Goal: Obtain resource: Download file/media

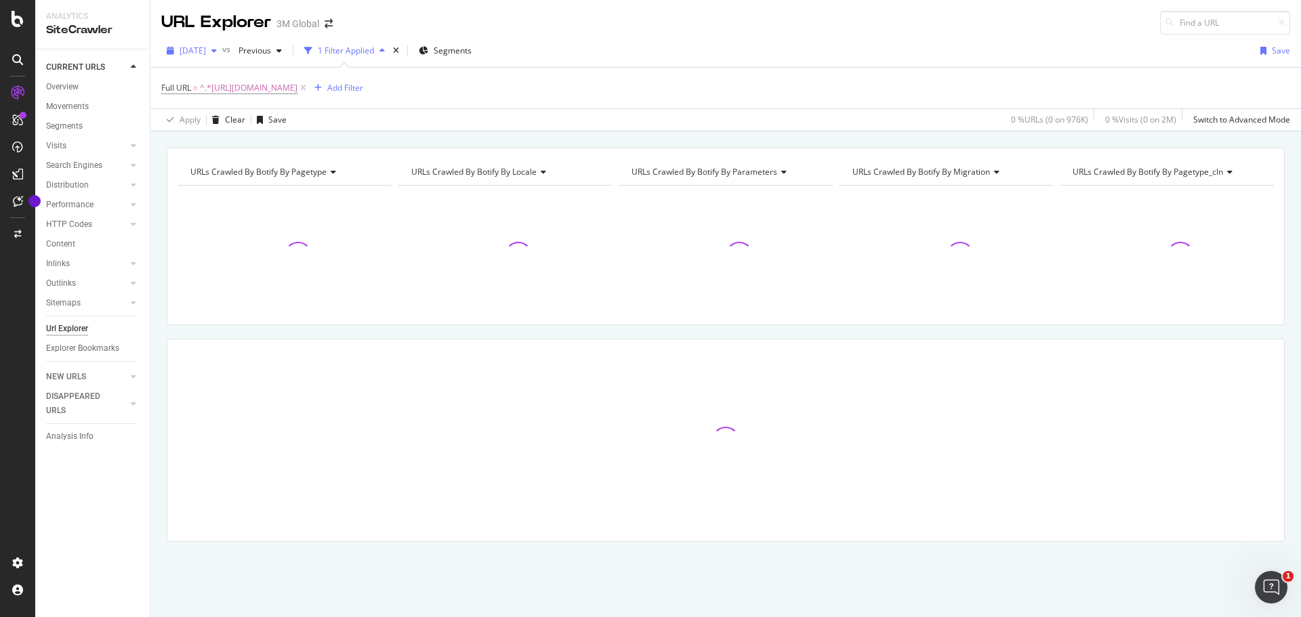
click at [217, 52] on icon "button" at bounding box center [213, 51] width 5 height 8
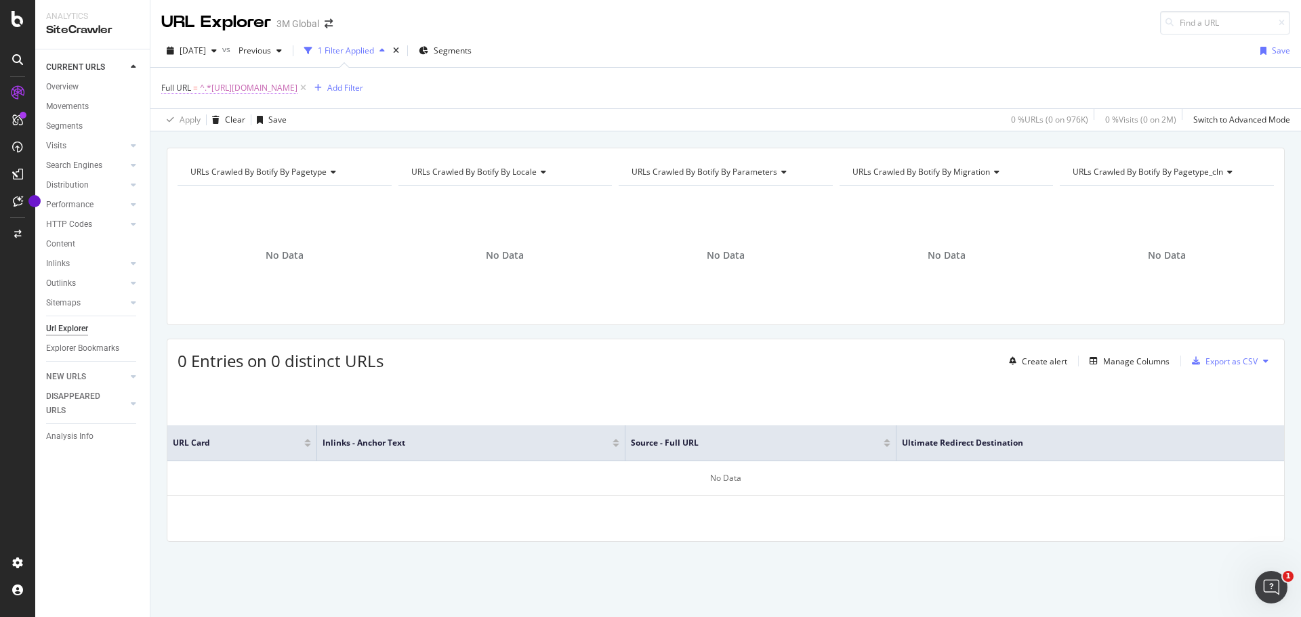
click at [298, 91] on span "^.*[URL][DOMAIN_NAME]" at bounding box center [249, 88] width 98 height 19
click at [211, 150] on input "[URL][DOMAIN_NAME]" at bounding box center [237, 145] width 128 height 22
paste input "[URL][DOMAIN_NAME]"
type input "[URL][DOMAIN_NAME]"
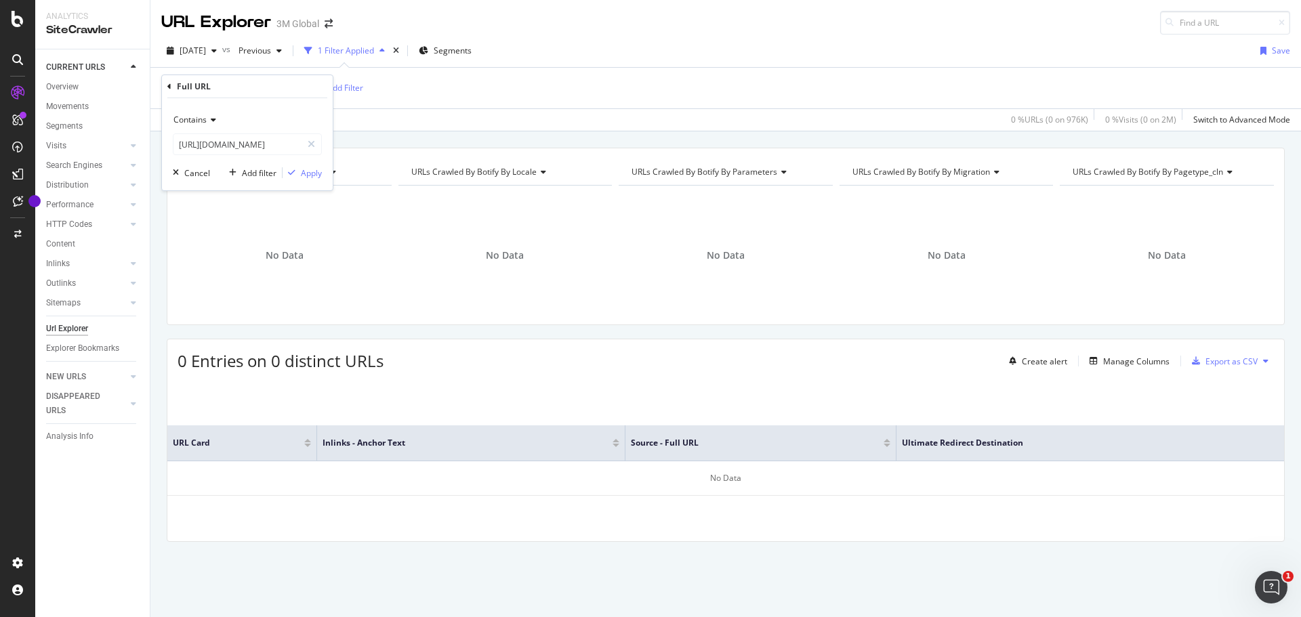
scroll to position [0, 0]
click at [211, 120] on icon at bounding box center [211, 120] width 9 height 8
click at [202, 150] on span "Equal to" at bounding box center [195, 148] width 30 height 12
click at [319, 173] on div "Apply" at bounding box center [311, 173] width 21 height 12
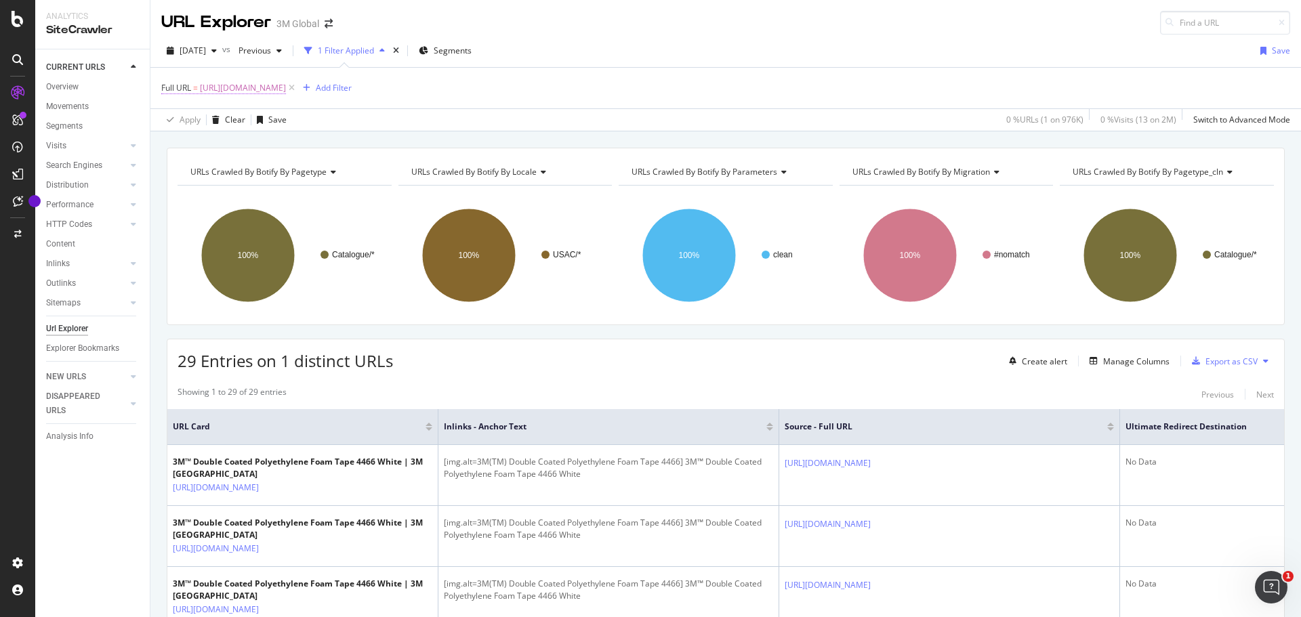
click at [286, 87] on span "[URL][DOMAIN_NAME]" at bounding box center [243, 88] width 86 height 19
click at [211, 121] on icon at bounding box center [208, 120] width 9 height 8
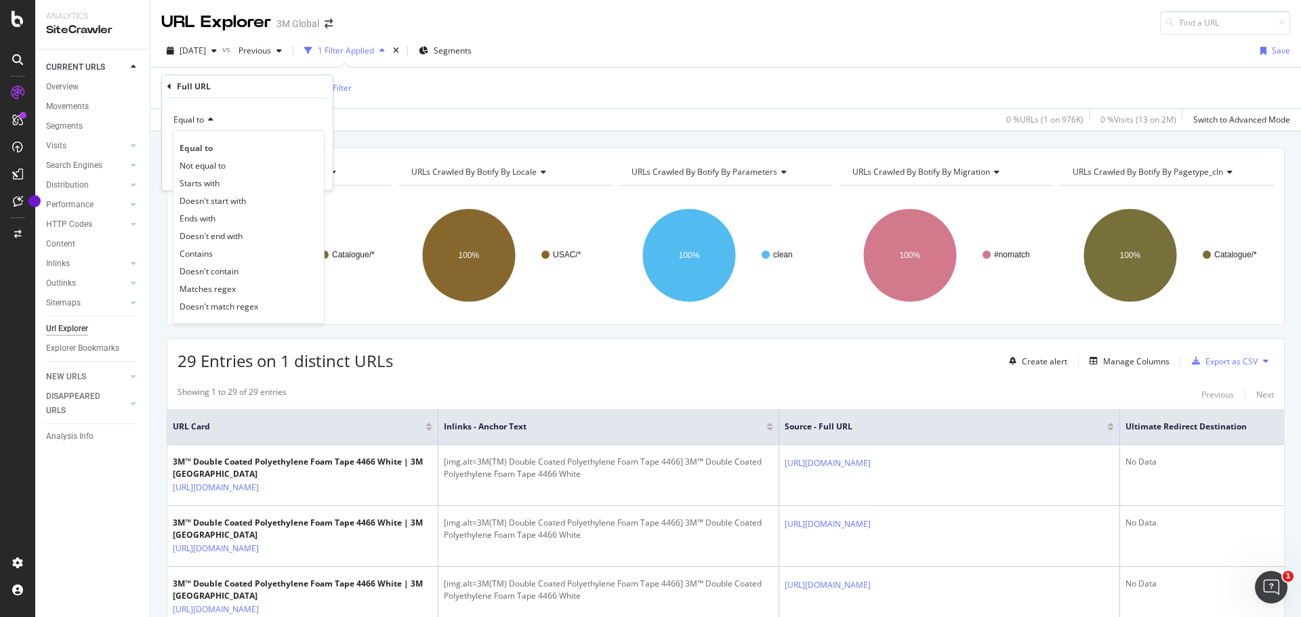
click at [213, 254] on div "Contains" at bounding box center [248, 254] width 145 height 18
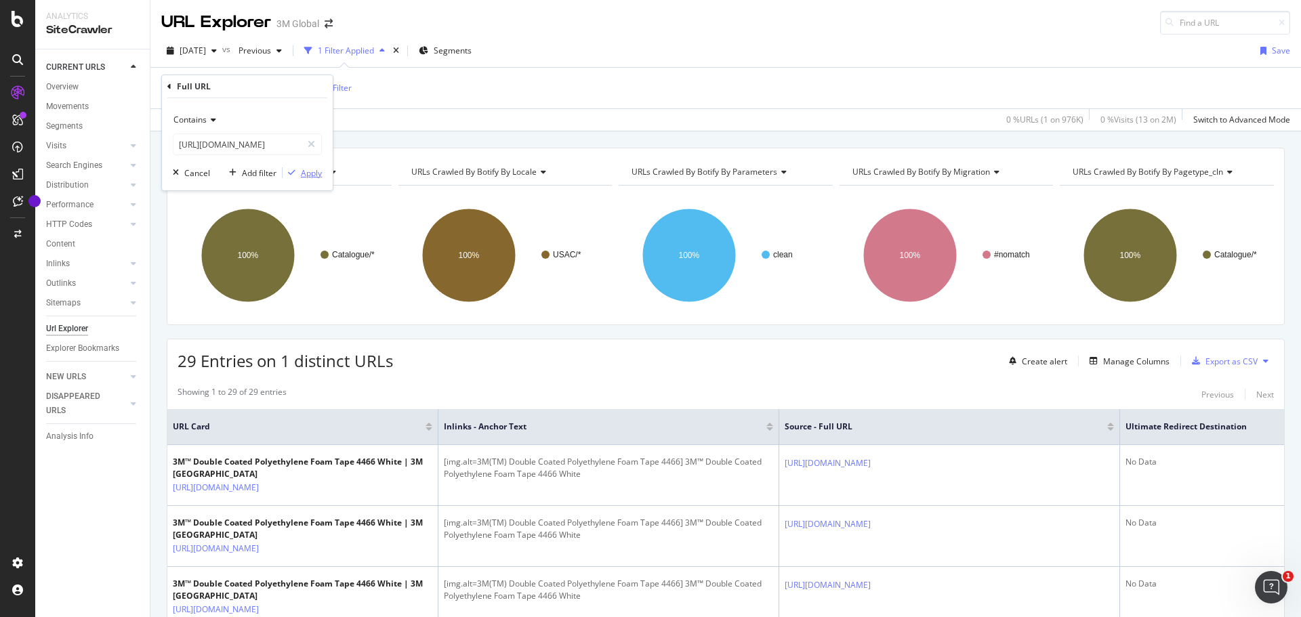
click at [312, 174] on div "Apply" at bounding box center [311, 173] width 21 height 12
click at [298, 87] on span "^.*[URL][DOMAIN_NAME]" at bounding box center [249, 88] width 98 height 19
click at [209, 120] on icon at bounding box center [211, 120] width 9 height 8
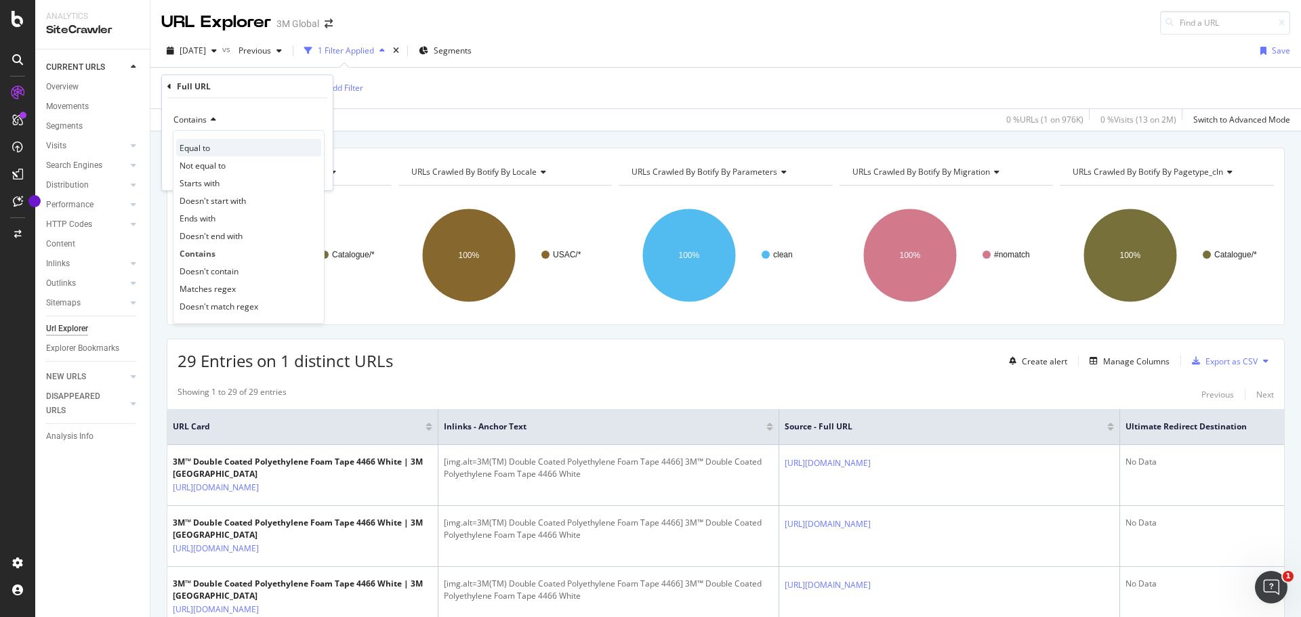
click at [209, 147] on span "Equal to" at bounding box center [195, 148] width 30 height 12
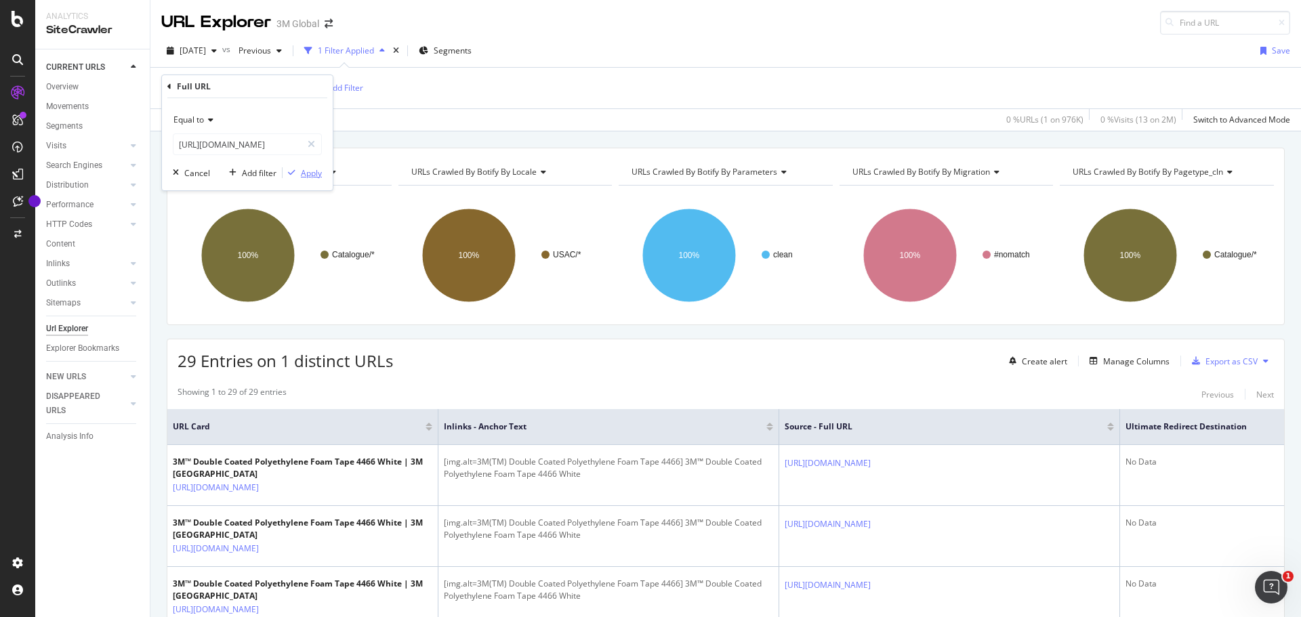
click at [315, 175] on div "Apply" at bounding box center [311, 173] width 21 height 12
click at [1223, 363] on div "Export as CSV" at bounding box center [1232, 362] width 52 height 12
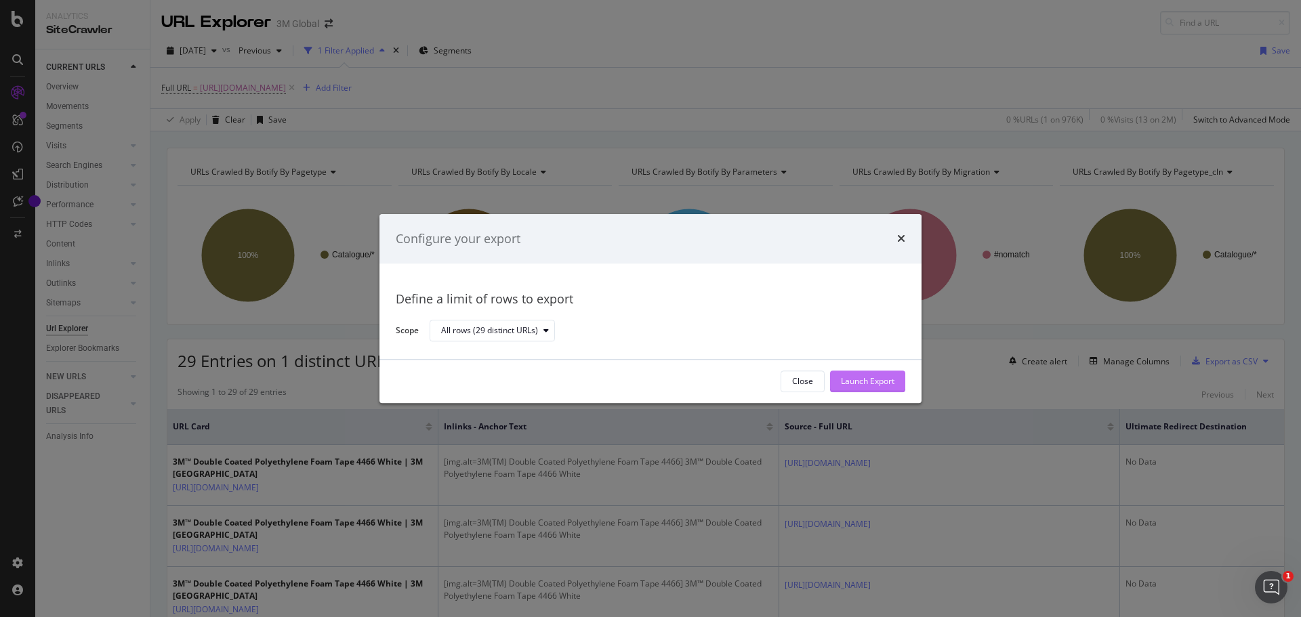
click at [878, 381] on div "Launch Export" at bounding box center [868, 382] width 54 height 12
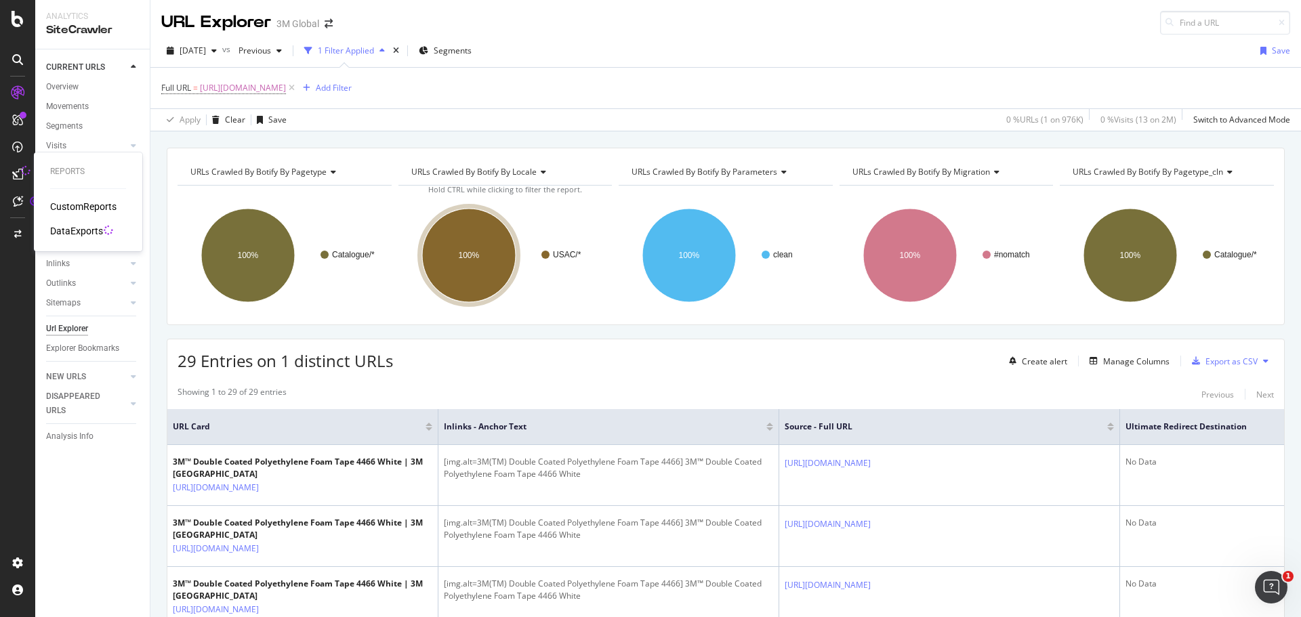
click at [66, 226] on div "DataExports" at bounding box center [76, 231] width 53 height 14
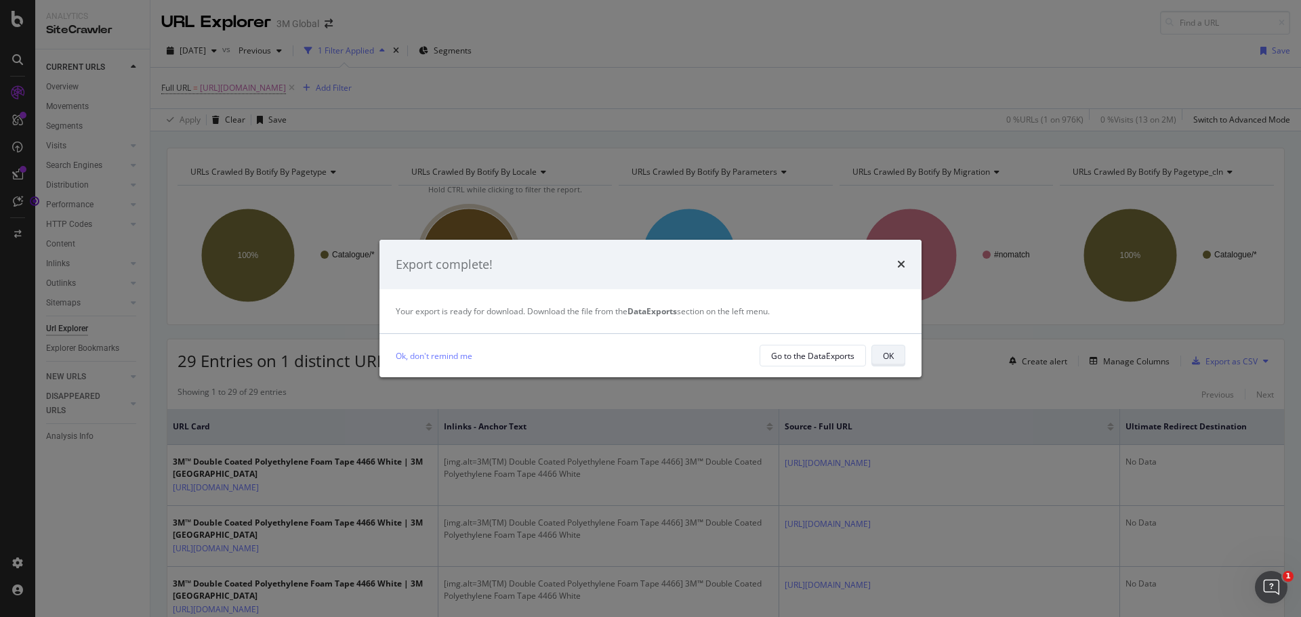
click at [879, 356] on button "OK" at bounding box center [889, 356] width 34 height 22
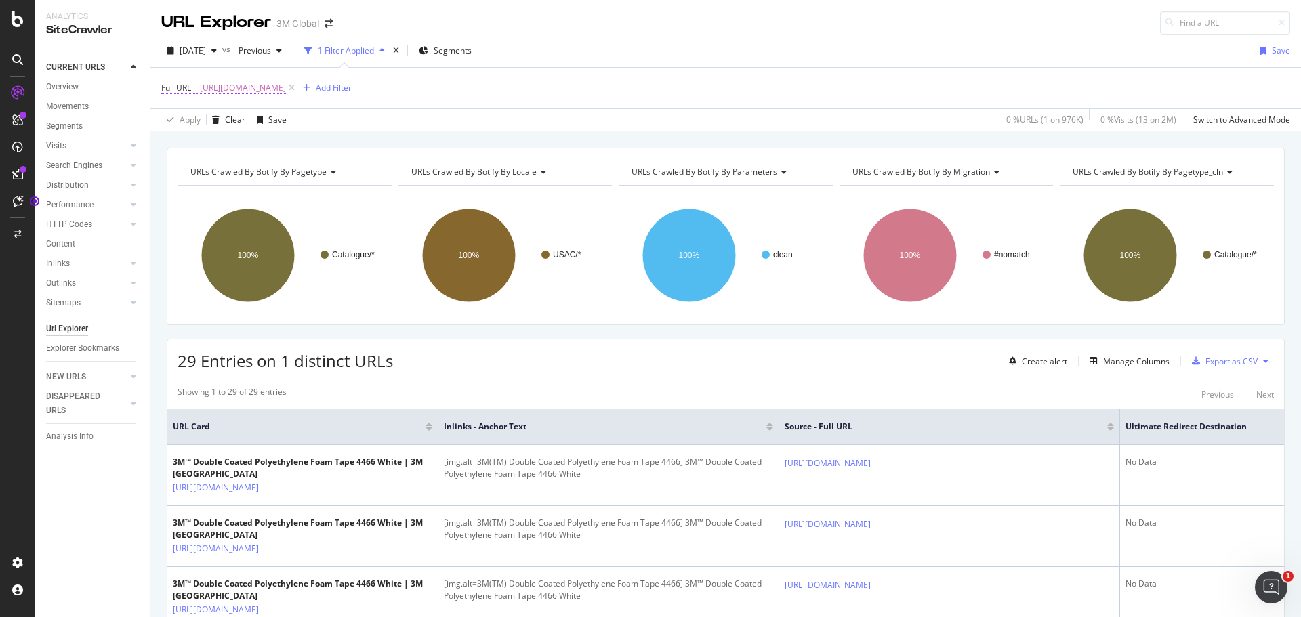
click at [281, 90] on span "[URL][DOMAIN_NAME]" at bounding box center [243, 88] width 86 height 19
click at [246, 144] on input "[URL][DOMAIN_NAME]" at bounding box center [237, 145] width 128 height 22
paste input "[URL][DOMAIN_NAME]"
type input "[URL][DOMAIN_NAME]"
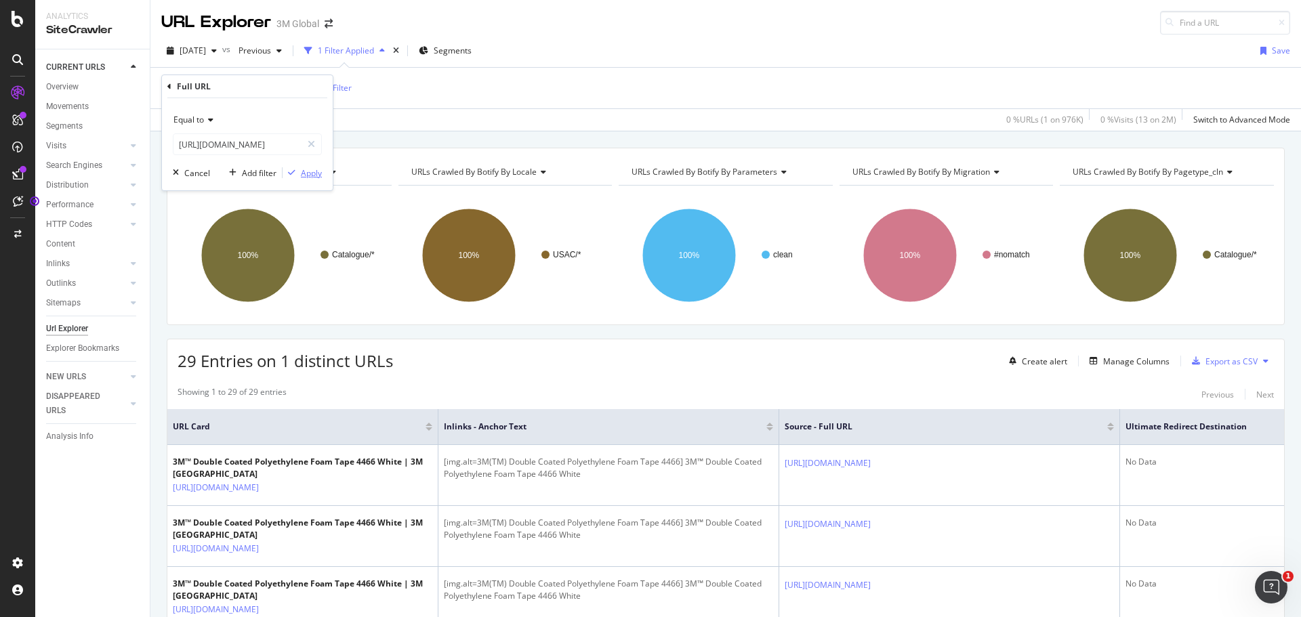
scroll to position [0, 0]
click at [309, 174] on div "Apply" at bounding box center [311, 173] width 21 height 12
click at [1217, 367] on div "Export as CSV" at bounding box center [1222, 361] width 71 height 20
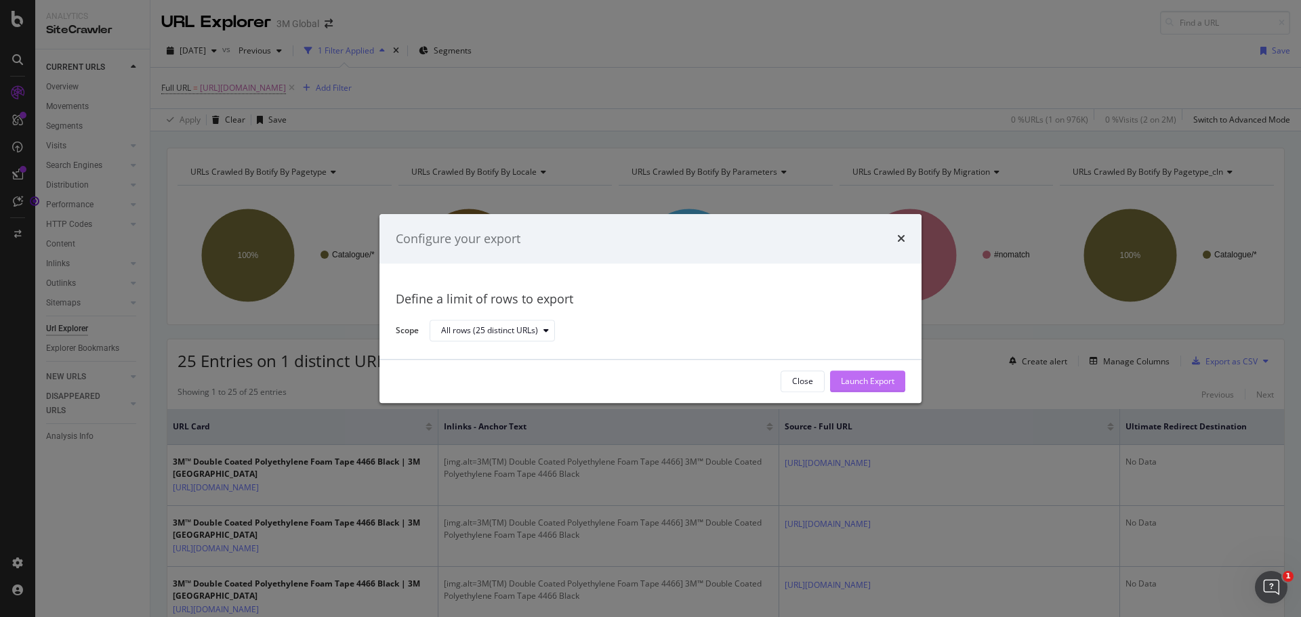
click at [853, 377] on div "Launch Export" at bounding box center [868, 382] width 54 height 12
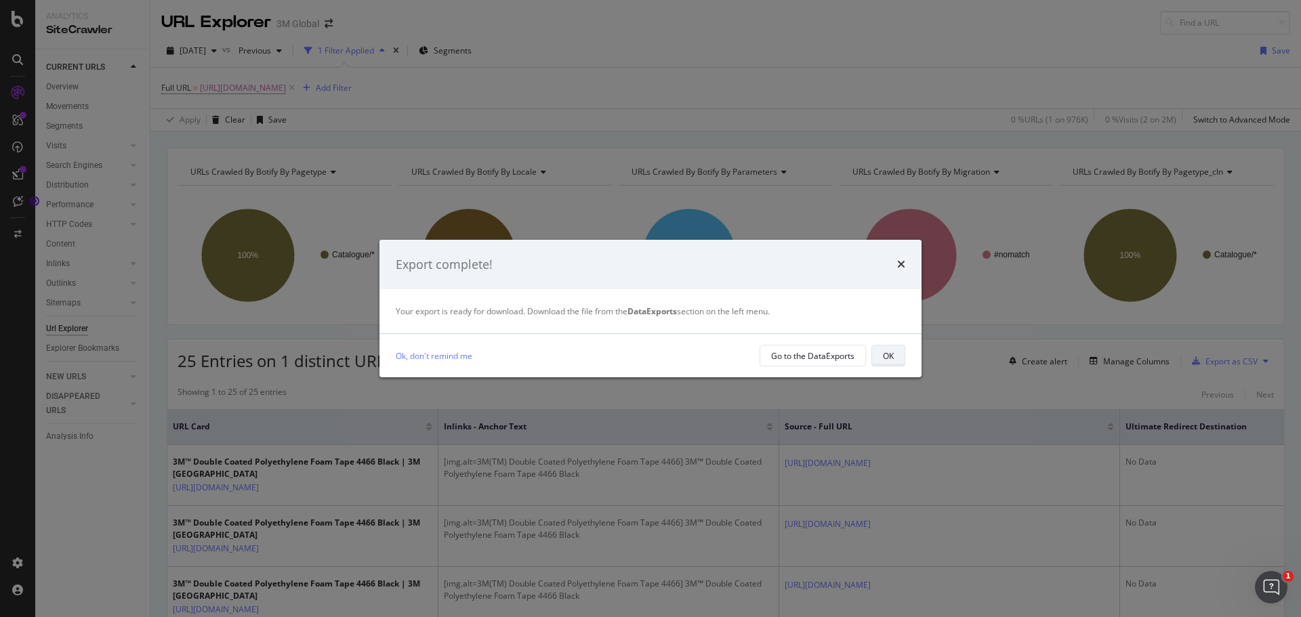
click at [886, 363] on div "OK" at bounding box center [888, 355] width 11 height 19
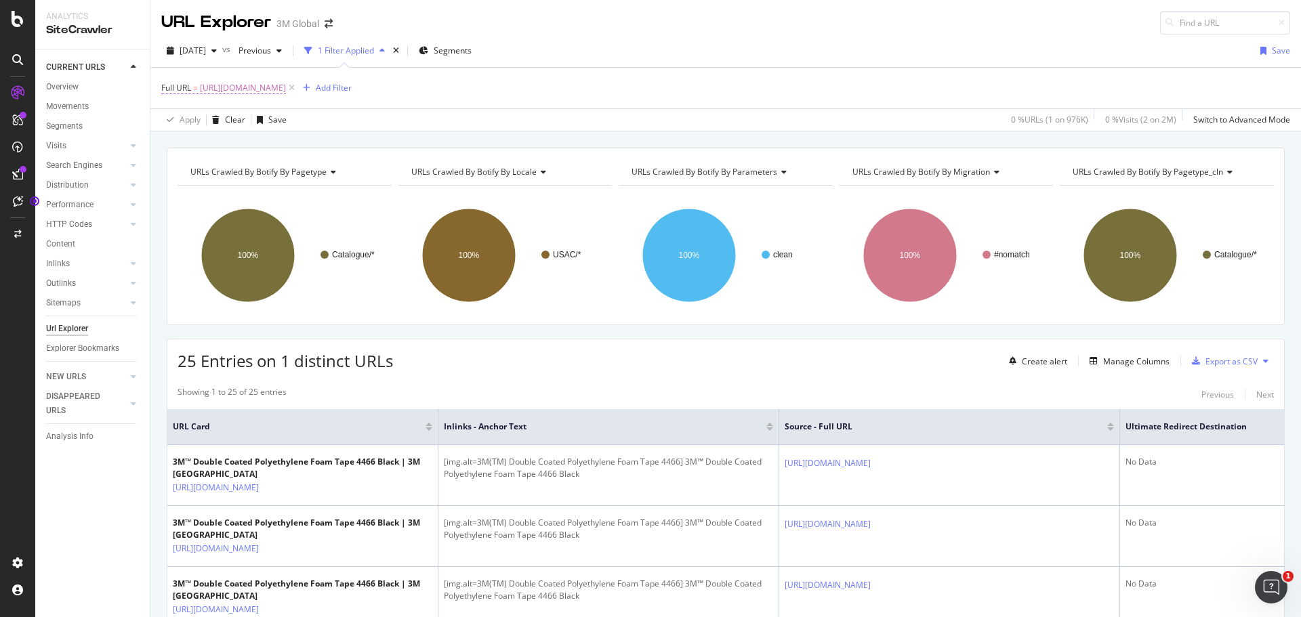
click at [286, 85] on span "[URL][DOMAIN_NAME]" at bounding box center [243, 88] width 86 height 19
click at [259, 138] on input "[URL][DOMAIN_NAME]" at bounding box center [237, 145] width 128 height 22
paste input "[URL][DOMAIN_NAME]"
type input "[URL][DOMAIN_NAME]"
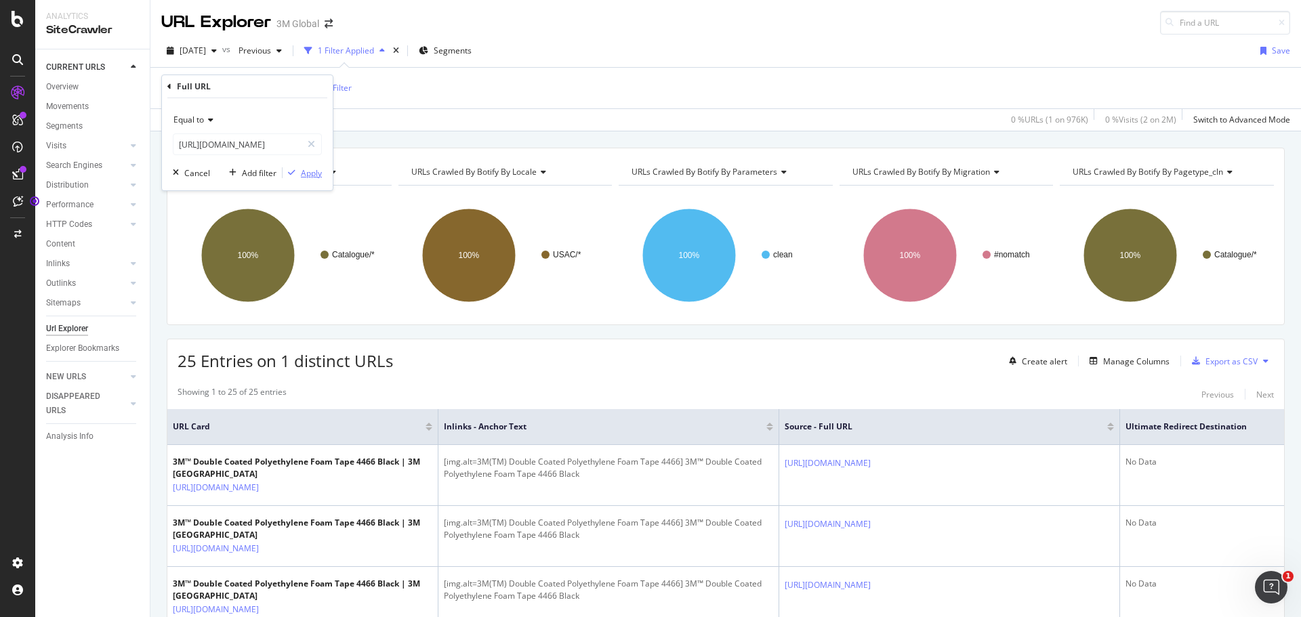
scroll to position [0, 0]
click at [311, 174] on div "Apply" at bounding box center [311, 173] width 21 height 12
click at [1213, 364] on div "Export as CSV" at bounding box center [1232, 362] width 52 height 12
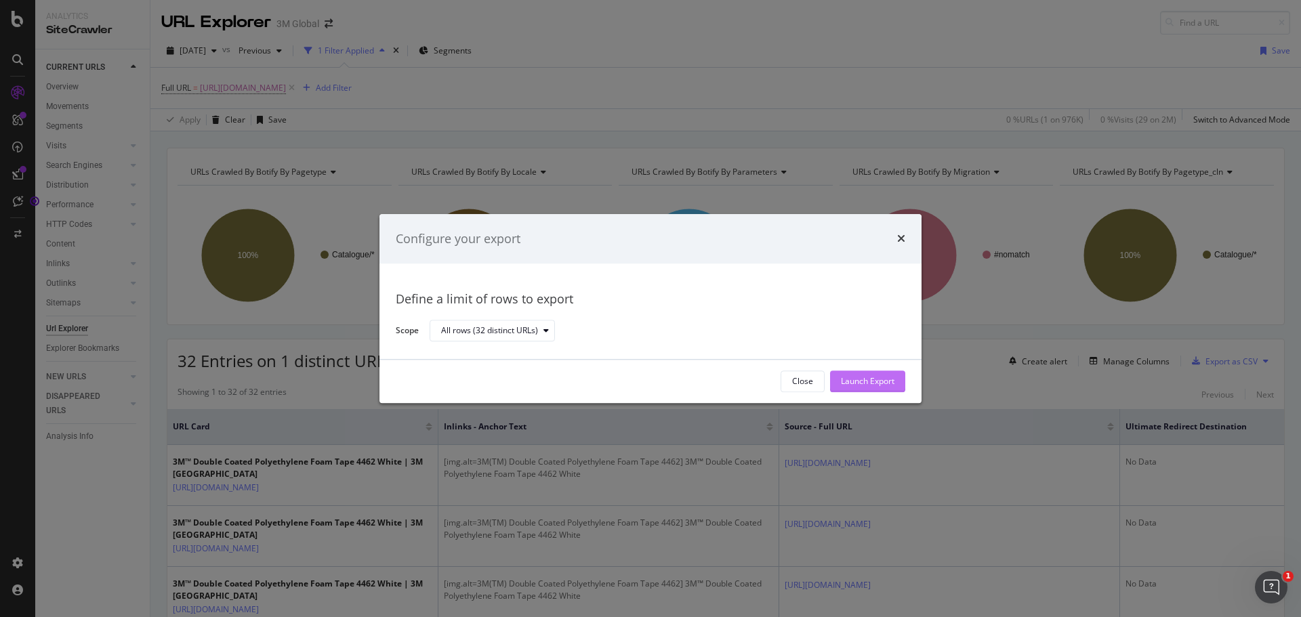
click at [850, 384] on div "Launch Export" at bounding box center [868, 382] width 54 height 12
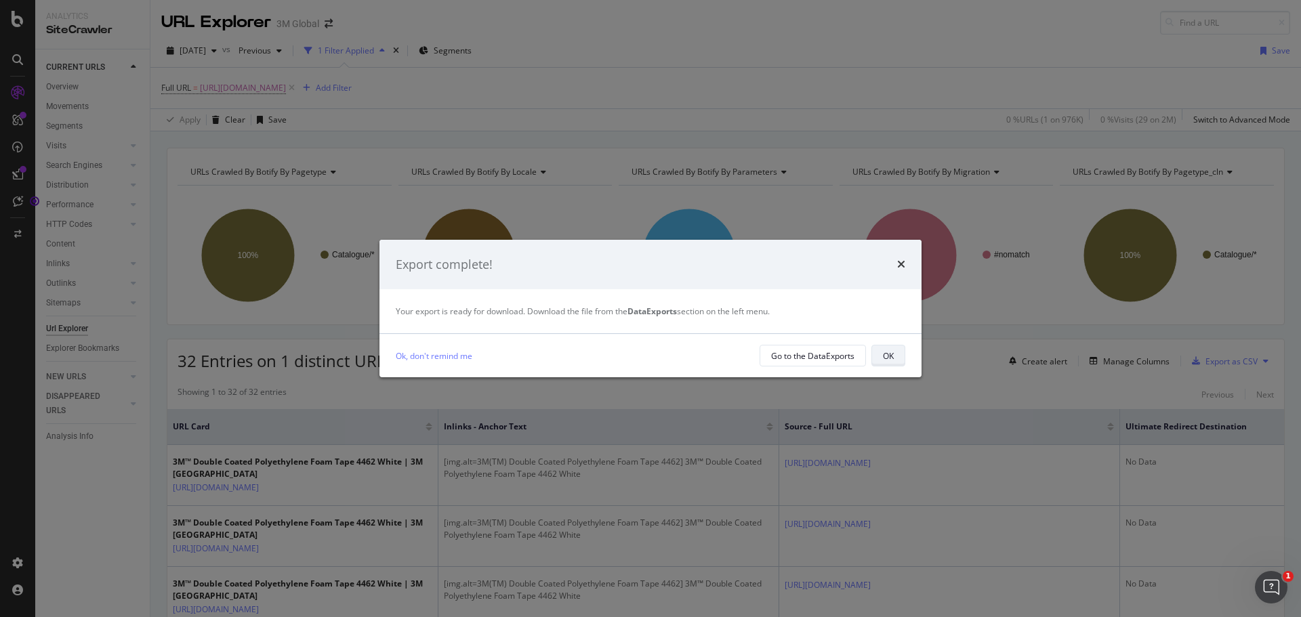
click at [891, 361] on div "OK" at bounding box center [888, 356] width 11 height 12
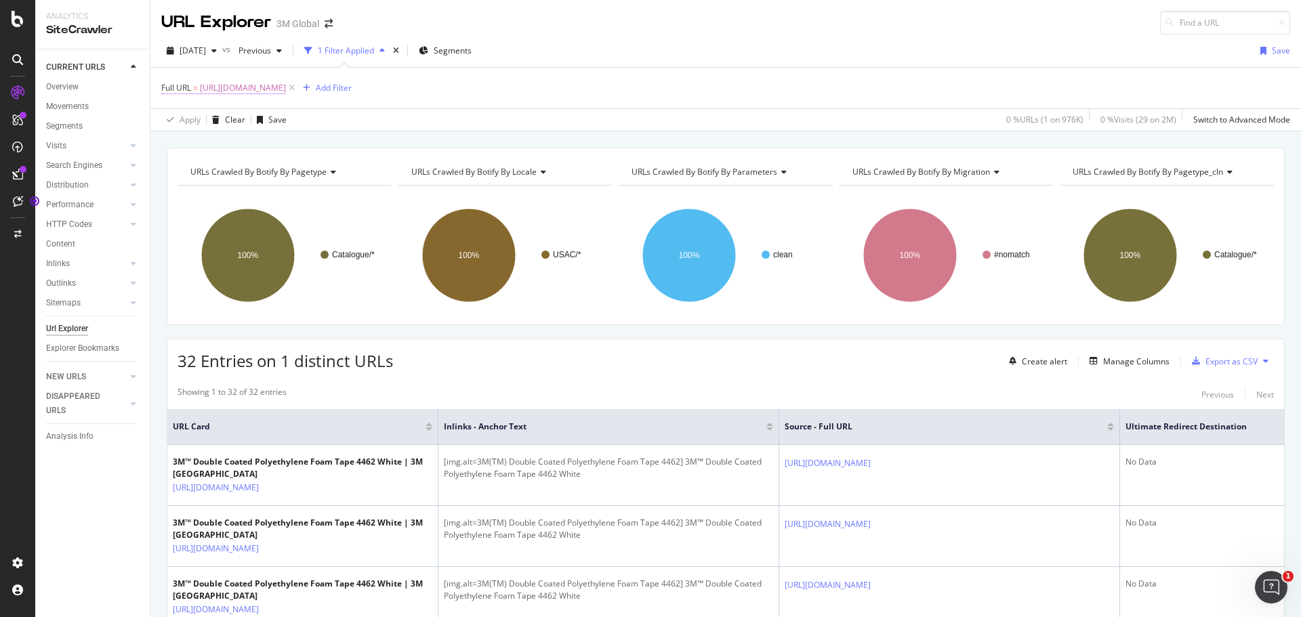
click at [286, 89] on span "[URL][DOMAIN_NAME]" at bounding box center [243, 88] width 86 height 19
click at [236, 150] on input "[URL][DOMAIN_NAME]" at bounding box center [237, 145] width 128 height 22
paste input "[URL][DOMAIN_NAME]"
type input "[URL][DOMAIN_NAME]"
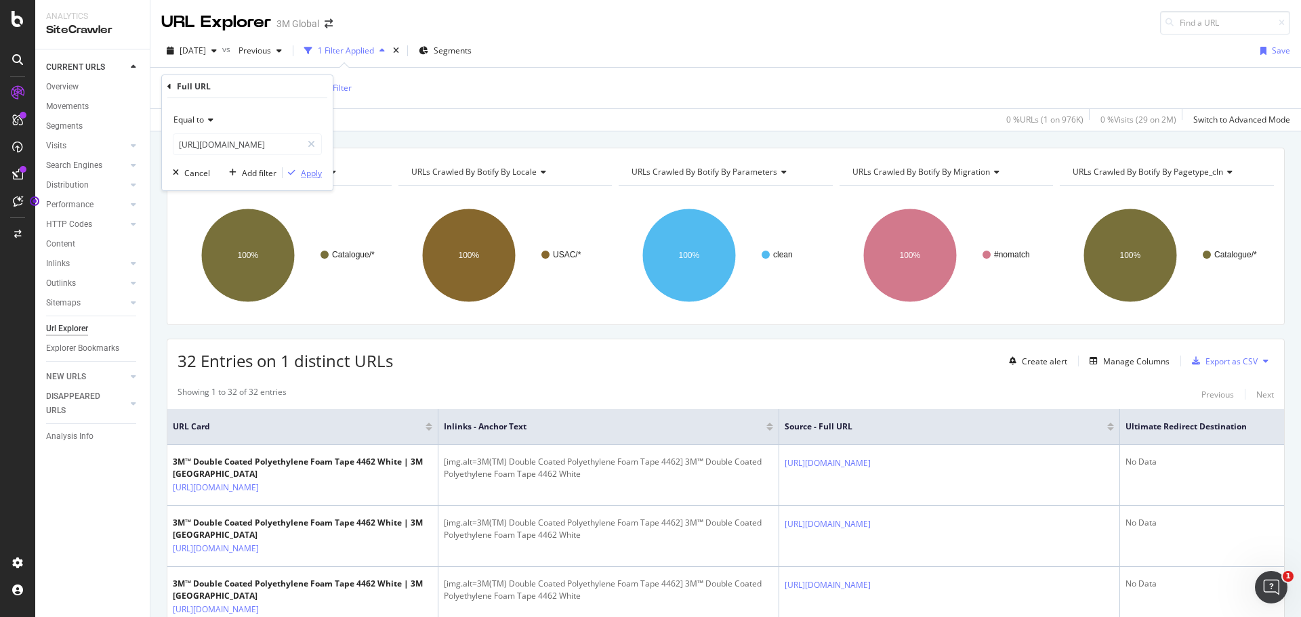
scroll to position [0, 0]
click at [308, 174] on div "Apply" at bounding box center [311, 173] width 21 height 12
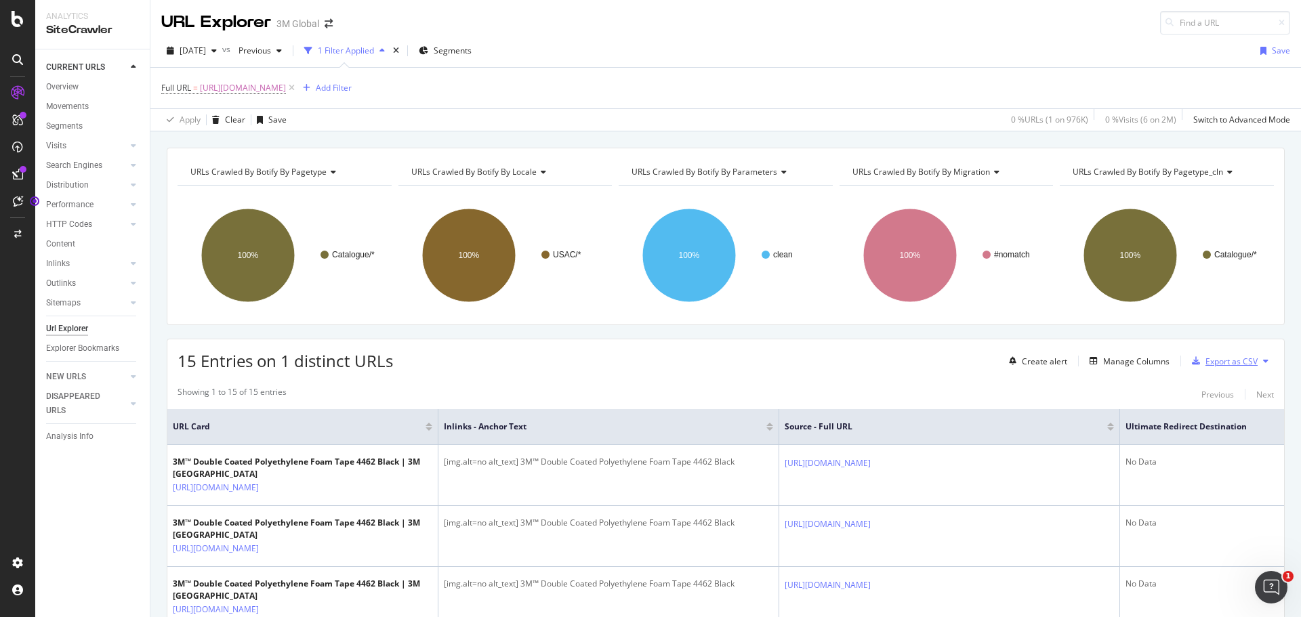
click at [1218, 361] on div "Export as CSV" at bounding box center [1232, 362] width 52 height 12
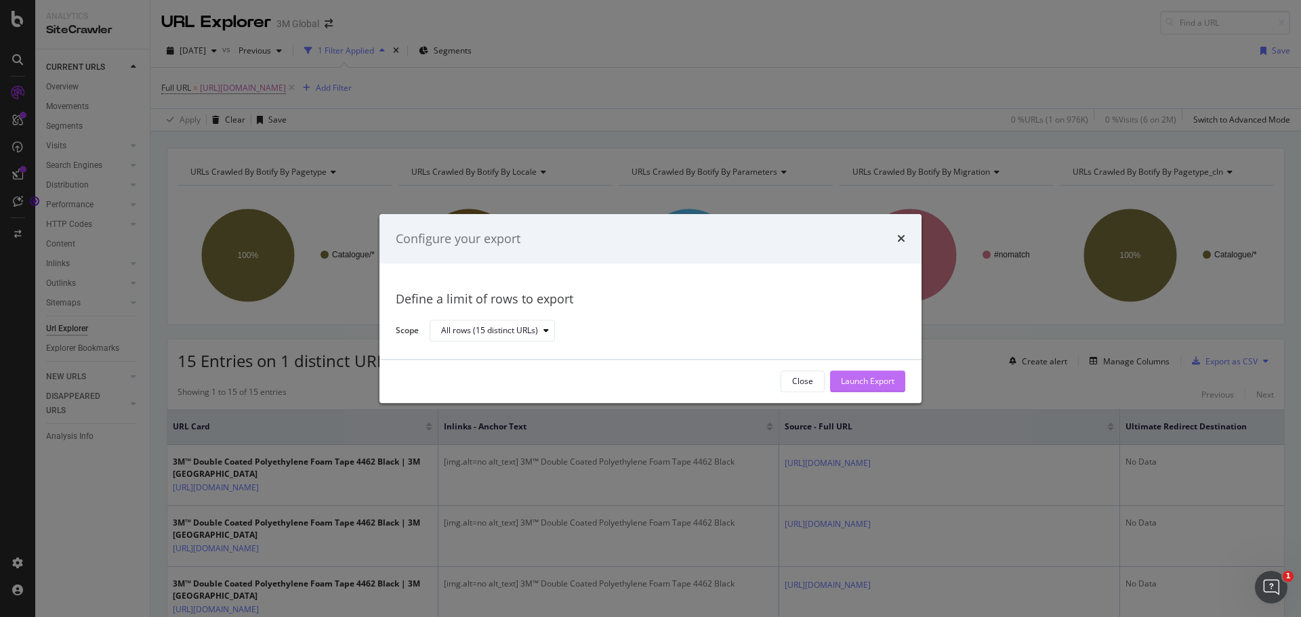
click at [871, 384] on div "Launch Export" at bounding box center [868, 382] width 54 height 12
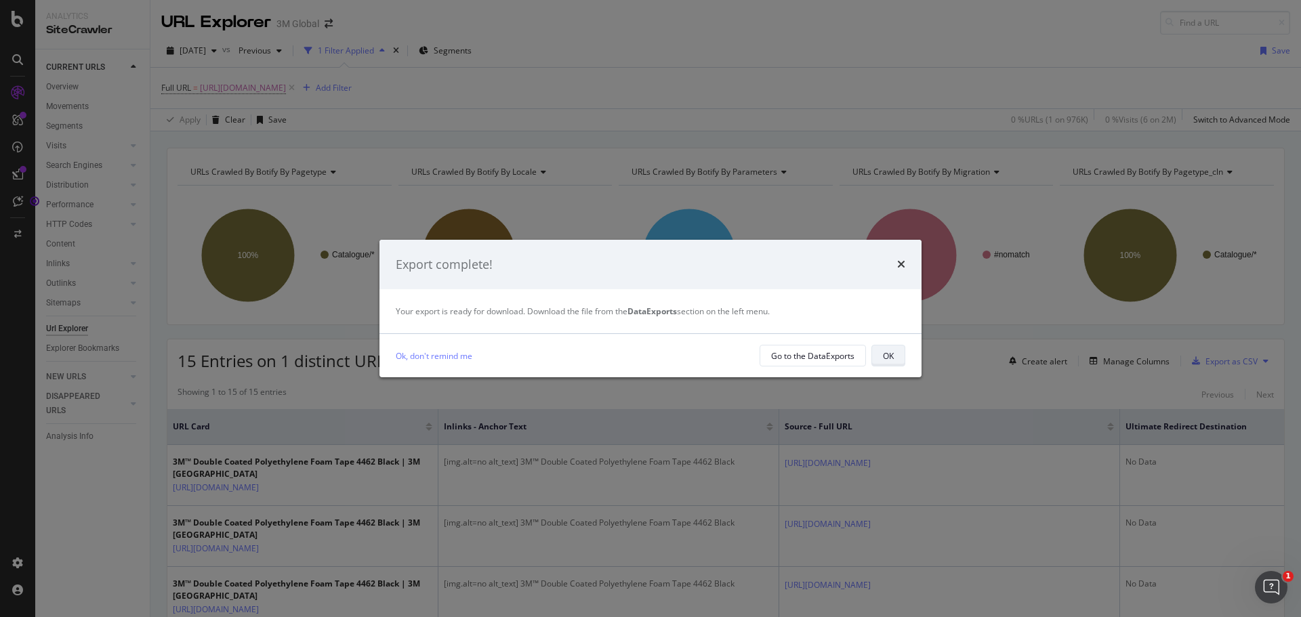
click at [878, 355] on button "OK" at bounding box center [889, 356] width 34 height 22
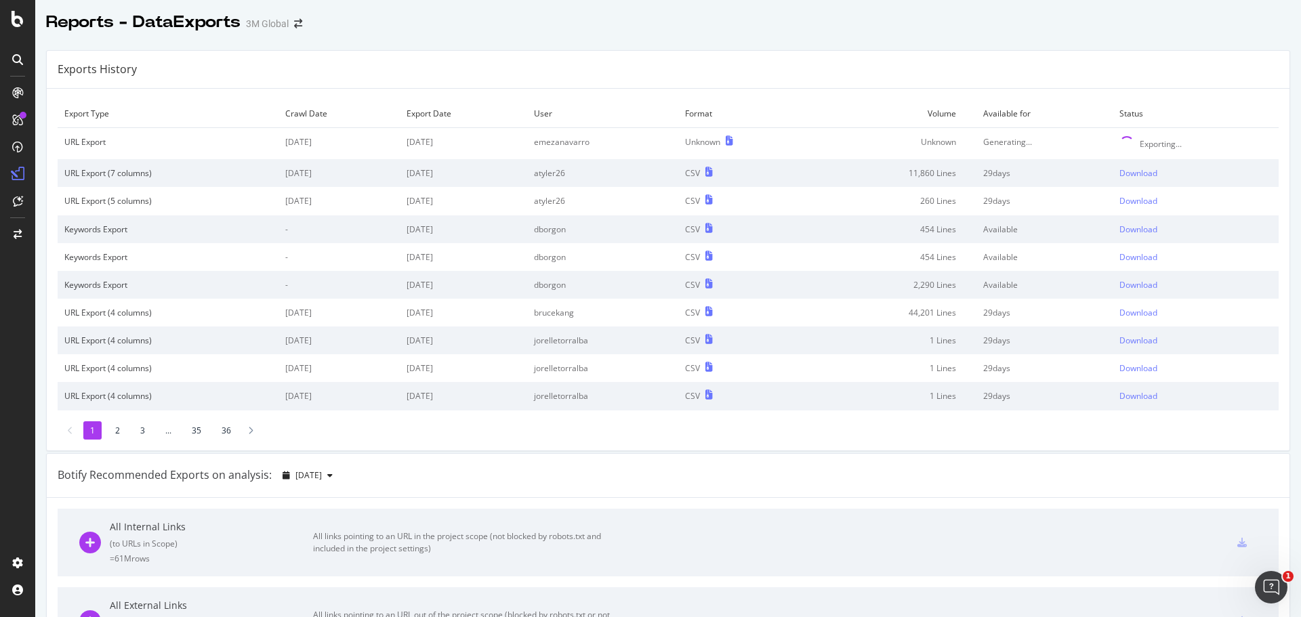
click at [723, 21] on div "Reports - DataExports 3M Global" at bounding box center [668, 17] width 1266 height 34
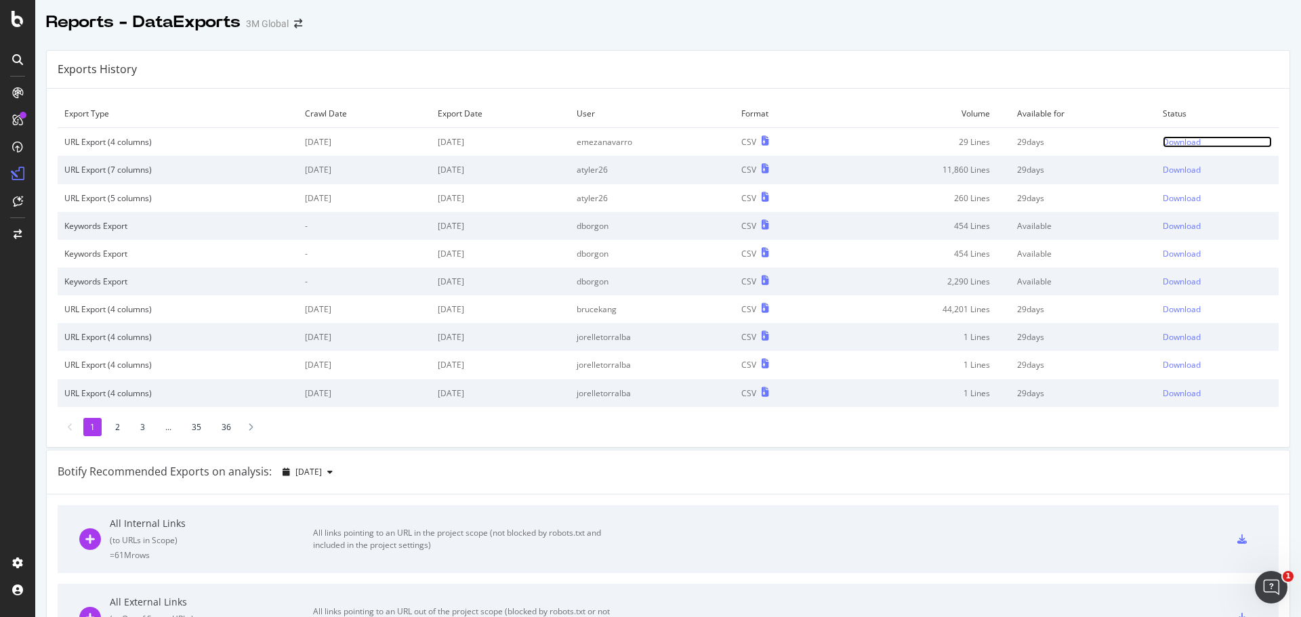
click at [1164, 142] on div "Download" at bounding box center [1182, 142] width 38 height 12
click at [1172, 141] on div "Download" at bounding box center [1182, 142] width 38 height 12
click at [1171, 142] on div "Download" at bounding box center [1182, 142] width 38 height 12
click at [1174, 142] on div "Download" at bounding box center [1182, 142] width 38 height 12
click at [861, 12] on div "Reports - DataExports 3M Global" at bounding box center [668, 17] width 1266 height 34
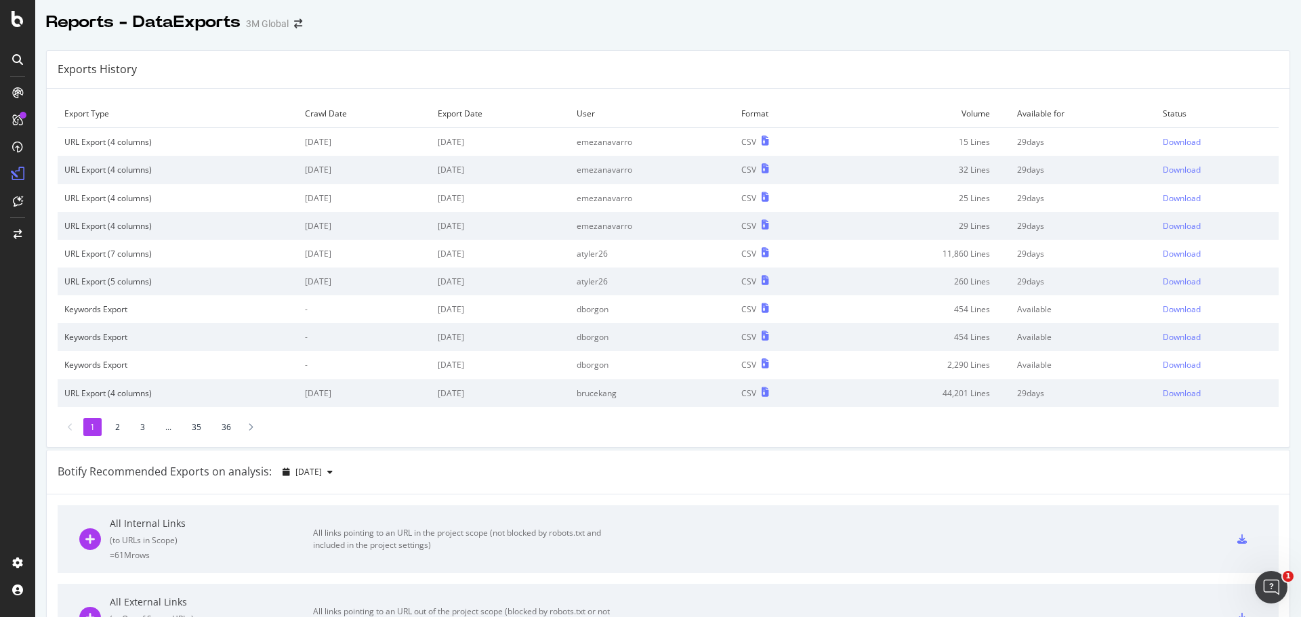
click at [817, 73] on div "Exports History" at bounding box center [668, 70] width 1243 height 38
